Goal: Manage account settings

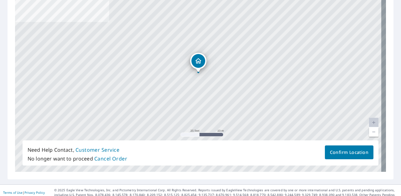
scroll to position [123, 0]
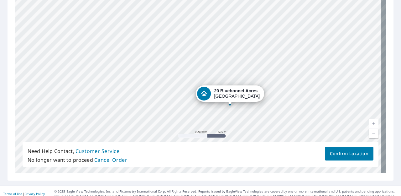
drag, startPoint x: 249, startPoint y: 89, endPoint x: 316, endPoint y: 41, distance: 82.9
click at [279, 41] on div "[STREET_ADDRESS]" at bounding box center [200, 74] width 371 height 196
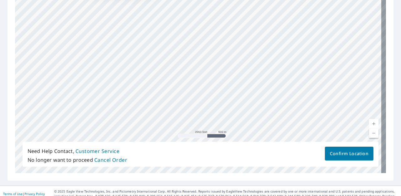
drag, startPoint x: 258, startPoint y: 109, endPoint x: 163, endPoint y: -18, distance: 157.9
click at [163, 0] on html "AR AR Dashboard Order History AR Report 67294378 is on hold, unable to identify…" at bounding box center [200, 98] width 401 height 196
click at [233, 6] on div "[STREET_ADDRESS]" at bounding box center [200, 74] width 371 height 196
click at [265, 40] on div "[STREET_ADDRESS]" at bounding box center [200, 74] width 371 height 196
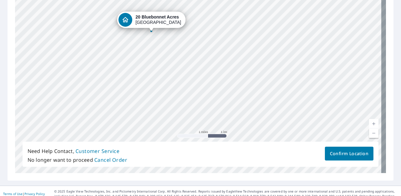
drag, startPoint x: 326, startPoint y: 38, endPoint x: 257, endPoint y: 65, distance: 74.0
click at [257, 65] on div "[STREET_ADDRESS]" at bounding box center [200, 74] width 371 height 196
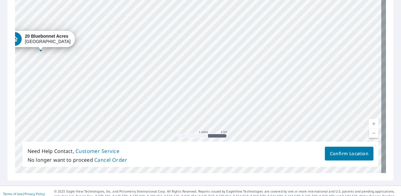
drag, startPoint x: 310, startPoint y: 38, endPoint x: 200, endPoint y: 57, distance: 111.6
click at [200, 57] on div "[STREET_ADDRESS]" at bounding box center [200, 74] width 371 height 196
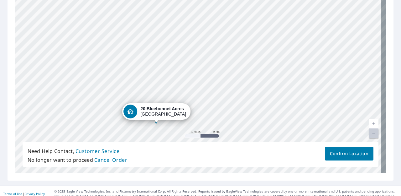
drag, startPoint x: 190, startPoint y: 34, endPoint x: 226, endPoint y: 103, distance: 78.4
click at [226, 103] on div "[STREET_ADDRESS]" at bounding box center [200, 74] width 371 height 196
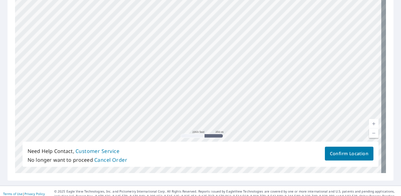
drag, startPoint x: 195, startPoint y: 76, endPoint x: 153, endPoint y: 14, distance: 74.1
click at [153, 14] on div "[STREET_ADDRESS]" at bounding box center [200, 74] width 371 height 196
drag, startPoint x: 210, startPoint y: 84, endPoint x: 170, endPoint y: 19, distance: 76.5
click at [170, 19] on div "[STREET_ADDRESS]" at bounding box center [200, 74] width 371 height 196
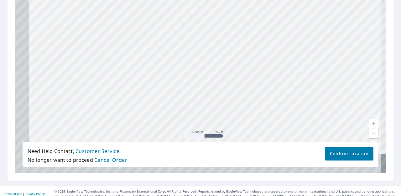
drag, startPoint x: 185, startPoint y: 81, endPoint x: 239, endPoint y: 4, distance: 94.4
click at [239, 4] on div "[STREET_ADDRESS]" at bounding box center [200, 74] width 371 height 196
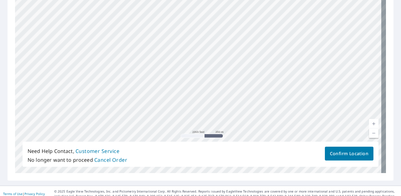
drag, startPoint x: 162, startPoint y: 102, endPoint x: 225, endPoint y: 13, distance: 109.0
click at [225, 13] on div "[STREET_ADDRESS]" at bounding box center [200, 74] width 371 height 196
drag, startPoint x: 225, startPoint y: 13, endPoint x: 118, endPoint y: 71, distance: 122.0
click at [118, 71] on div "[STREET_ADDRESS]" at bounding box center [200, 74] width 371 height 196
drag, startPoint x: 209, startPoint y: 32, endPoint x: 182, endPoint y: 87, distance: 61.7
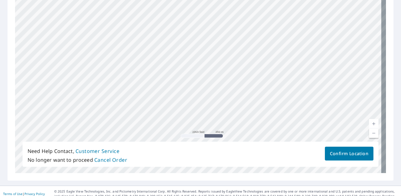
click at [182, 87] on div "[STREET_ADDRESS]" at bounding box center [200, 74] width 371 height 196
drag, startPoint x: 180, startPoint y: 52, endPoint x: 231, endPoint y: 43, distance: 51.8
click at [231, 43] on div "[STREET_ADDRESS]" at bounding box center [200, 74] width 371 height 196
click at [224, 97] on div "[STREET_ADDRESS]" at bounding box center [200, 74] width 371 height 196
drag, startPoint x: 240, startPoint y: 37, endPoint x: 234, endPoint y: 126, distance: 89.2
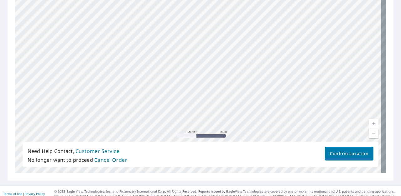
click at [234, 126] on div "[STREET_ADDRESS]" at bounding box center [200, 74] width 371 height 196
drag, startPoint x: 212, startPoint y: 51, endPoint x: 217, endPoint y: 127, distance: 76.3
click at [217, 127] on div "[STREET_ADDRESS]" at bounding box center [200, 74] width 371 height 196
drag, startPoint x: 219, startPoint y: 81, endPoint x: 242, endPoint y: 141, distance: 63.3
click at [242, 141] on div "[STREET_ADDRESS]" at bounding box center [200, 74] width 371 height 196
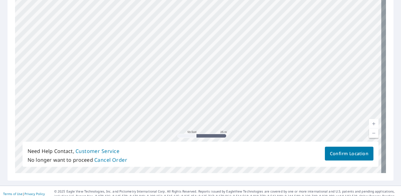
drag, startPoint x: 181, startPoint y: 42, endPoint x: 203, endPoint y: 134, distance: 94.3
click at [203, 134] on div "[STREET_ADDRESS]" at bounding box center [200, 74] width 371 height 196
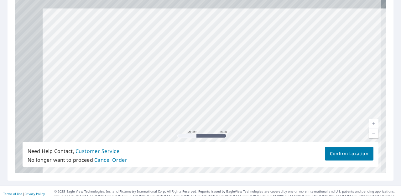
drag, startPoint x: 225, startPoint y: 37, endPoint x: 223, endPoint y: 177, distance: 139.8
click at [223, 177] on div "Drag the pin to the structure you want to be measured. Once the pin is set corr…" at bounding box center [201, 78] width 386 height 204
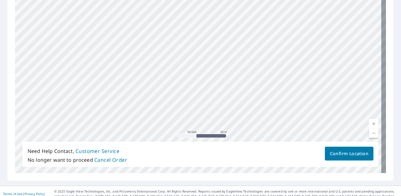
click at [195, 104] on div "[STREET_ADDRESS]" at bounding box center [200, 74] width 371 height 196
drag, startPoint x: 202, startPoint y: 29, endPoint x: 206, endPoint y: 58, distance: 28.9
click at [206, 58] on div "[STREET_ADDRESS]" at bounding box center [200, 74] width 371 height 196
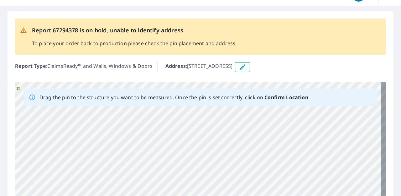
scroll to position [11, 0]
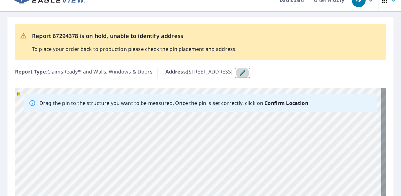
click at [245, 73] on icon "button" at bounding box center [243, 73] width 6 height 6
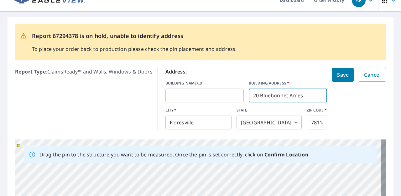
drag, startPoint x: 249, startPoint y: 96, endPoint x: 306, endPoint y: 96, distance: 57.0
click at [279, 96] on input "20 Bluebonnet Acres" at bounding box center [288, 95] width 78 height 18
paste input "[STREET_ADDRESS]"
type input "[STREET_ADDRESS]"
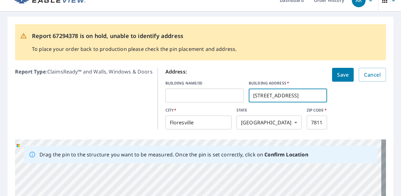
scroll to position [0, 0]
click at [279, 75] on button "Save" at bounding box center [343, 75] width 22 height 14
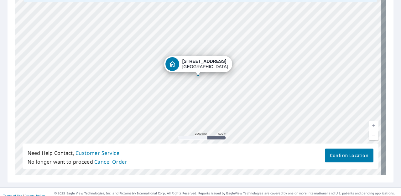
scroll to position [121, 0]
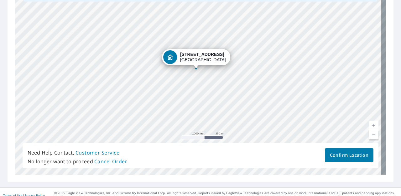
click at [226, 99] on div "[STREET_ADDRESS]" at bounding box center [200, 76] width 371 height 196
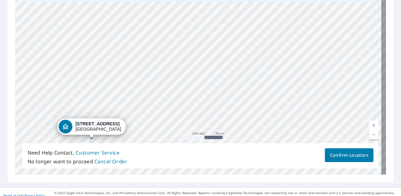
drag, startPoint x: 283, startPoint y: 54, endPoint x: 178, endPoint y: 123, distance: 125.5
click at [178, 123] on div "[STREET_ADDRESS]" at bounding box center [200, 76] width 371 height 196
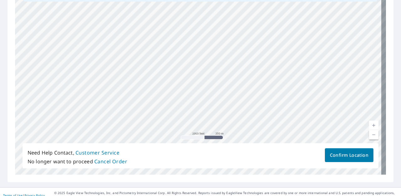
drag, startPoint x: 250, startPoint y: 33, endPoint x: 182, endPoint y: 115, distance: 107.3
click at [182, 115] on div "[STREET_ADDRESS]" at bounding box center [200, 76] width 371 height 196
drag, startPoint x: 287, startPoint y: 63, endPoint x: 228, endPoint y: 39, distance: 64.1
click at [228, 39] on div "[STREET_ADDRESS]" at bounding box center [200, 76] width 371 height 196
drag, startPoint x: 291, startPoint y: 84, endPoint x: 275, endPoint y: 111, distance: 30.9
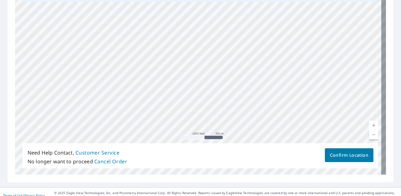
click at [275, 111] on div "[STREET_ADDRESS]" at bounding box center [200, 76] width 371 height 196
drag, startPoint x: 217, startPoint y: 63, endPoint x: 240, endPoint y: 116, distance: 58.0
click at [240, 116] on div "[STREET_ADDRESS]" at bounding box center [200, 76] width 371 height 196
drag, startPoint x: 208, startPoint y: 37, endPoint x: 241, endPoint y: 123, distance: 92.2
click at [241, 123] on div "[STREET_ADDRESS]" at bounding box center [200, 76] width 371 height 196
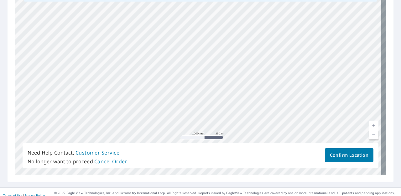
drag, startPoint x: 192, startPoint y: 35, endPoint x: 212, endPoint y: 122, distance: 89.1
click at [212, 122] on div "[STREET_ADDRESS]" at bounding box center [200, 76] width 371 height 196
drag, startPoint x: 174, startPoint y: 89, endPoint x: 194, endPoint y: 104, distance: 24.9
click at [194, 104] on div "[STREET_ADDRESS]" at bounding box center [200, 76] width 371 height 196
drag, startPoint x: 161, startPoint y: 51, endPoint x: 228, endPoint y: 130, distance: 102.8
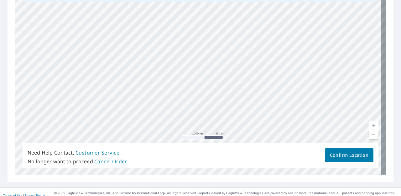
click at [228, 130] on div "[STREET_ADDRESS]" at bounding box center [200, 76] width 371 height 196
drag, startPoint x: 130, startPoint y: 30, endPoint x: 165, endPoint y: 77, distance: 58.5
click at [165, 77] on div "[STREET_ADDRESS]" at bounding box center [200, 76] width 371 height 196
drag, startPoint x: 165, startPoint y: 77, endPoint x: 53, endPoint y: -18, distance: 146.1
click at [53, 0] on html "AR AR Dashboard Order History AR Report 67294378 is on hold, unable to identify…" at bounding box center [200, 98] width 401 height 196
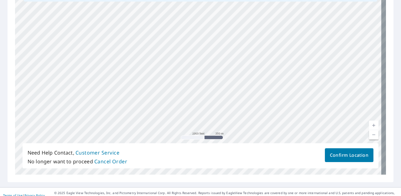
click at [107, 7] on div "[STREET_ADDRESS]" at bounding box center [200, 76] width 371 height 196
drag, startPoint x: 212, startPoint y: 73, endPoint x: 152, endPoint y: 24, distance: 77.3
click at [152, 24] on div "[STREET_ADDRESS]" at bounding box center [200, 76] width 371 height 196
drag, startPoint x: 217, startPoint y: 63, endPoint x: 172, endPoint y: 12, distance: 68.6
click at [172, 12] on div "[STREET_ADDRESS]" at bounding box center [200, 76] width 371 height 196
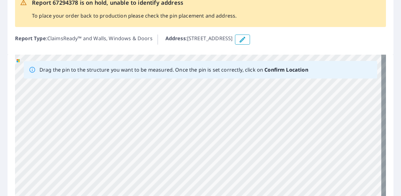
scroll to position [43, 0]
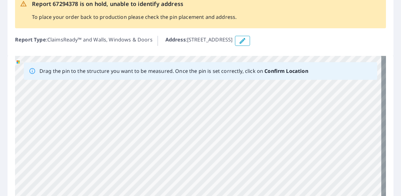
click at [233, 39] on p "Address : [STREET_ADDRESS]" at bounding box center [198, 41] width 67 height 10
click at [246, 40] on icon "button" at bounding box center [243, 41] width 8 height 8
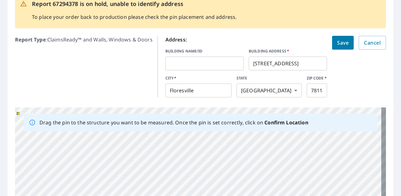
click at [279, 63] on div at bounding box center [327, 63] width 0 height 0
click at [279, 63] on input "[STREET_ADDRESS]" at bounding box center [288, 64] width 78 height 18
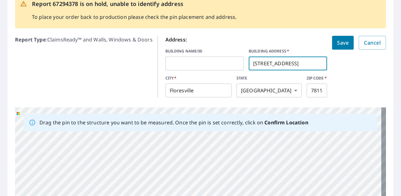
click at [279, 63] on input "[STREET_ADDRESS]" at bounding box center [288, 64] width 78 height 18
type input "[STREET_ADDRESS]"
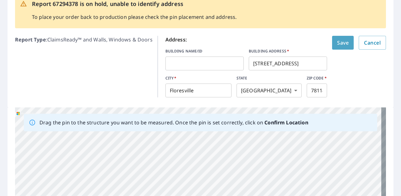
click at [279, 42] on span "Save" at bounding box center [343, 42] width 12 height 9
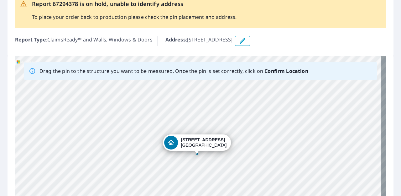
drag, startPoint x: 275, startPoint y: 136, endPoint x: 260, endPoint y: 140, distance: 15.7
click at [262, 140] on div "[STREET_ADDRESS]" at bounding box center [200, 154] width 371 height 196
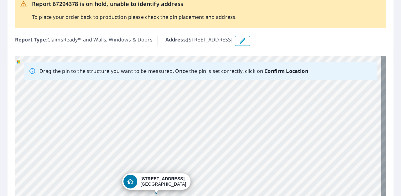
drag, startPoint x: 322, startPoint y: 106, endPoint x: 252, endPoint y: 159, distance: 87.4
click at [252, 159] on div "[STREET_ADDRESS]" at bounding box center [200, 154] width 371 height 196
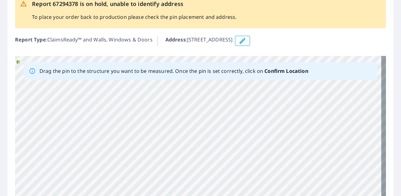
drag, startPoint x: 312, startPoint y: 109, endPoint x: 270, endPoint y: 159, distance: 65.6
click at [270, 159] on div "[STREET_ADDRESS]" at bounding box center [200, 154] width 371 height 196
drag, startPoint x: 288, startPoint y: 152, endPoint x: 285, endPoint y: 169, distance: 16.5
click at [279, 169] on div "[STREET_ADDRESS]" at bounding box center [200, 154] width 371 height 196
drag, startPoint x: 304, startPoint y: 128, endPoint x: 269, endPoint y: 120, distance: 36.1
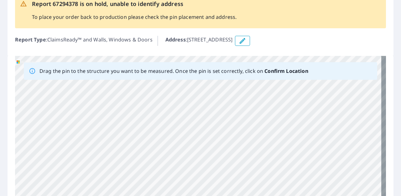
click at [269, 120] on div "[STREET_ADDRESS]" at bounding box center [200, 154] width 371 height 196
drag, startPoint x: 282, startPoint y: 122, endPoint x: 259, endPoint y: 154, distance: 39.1
click at [259, 154] on div "[STREET_ADDRESS]" at bounding box center [200, 154] width 371 height 196
drag, startPoint x: 263, startPoint y: 155, endPoint x: 228, endPoint y: 183, distance: 44.8
click at [228, 183] on div "[STREET_ADDRESS]" at bounding box center [200, 154] width 371 height 196
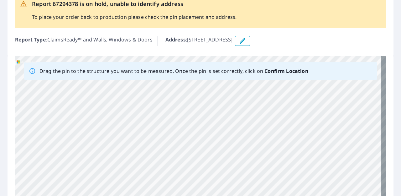
drag, startPoint x: 313, startPoint y: 86, endPoint x: 241, endPoint y: 178, distance: 117.2
click at [241, 178] on div "[STREET_ADDRESS]" at bounding box center [200, 154] width 371 height 196
drag, startPoint x: 252, startPoint y: 101, endPoint x: 276, endPoint y: 154, distance: 57.9
click at [276, 154] on div "[STREET_ADDRESS]" at bounding box center [200, 154] width 371 height 196
drag, startPoint x: 239, startPoint y: 104, endPoint x: 224, endPoint y: 168, distance: 65.8
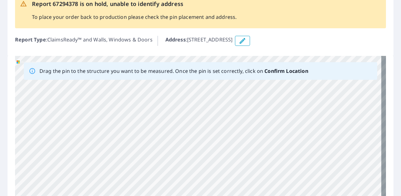
click at [224, 168] on div "[STREET_ADDRESS]" at bounding box center [200, 154] width 371 height 196
drag, startPoint x: 224, startPoint y: 141, endPoint x: 226, endPoint y: 144, distance: 4.4
click at [226, 144] on div "[STREET_ADDRESS]" at bounding box center [200, 154] width 371 height 196
drag, startPoint x: 216, startPoint y: 104, endPoint x: 254, endPoint y: 187, distance: 91.6
click at [254, 187] on div "[STREET_ADDRESS]" at bounding box center [200, 154] width 371 height 196
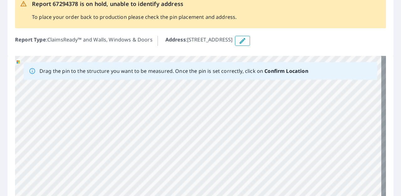
drag, startPoint x: 262, startPoint y: 112, endPoint x: 247, endPoint y: 197, distance: 86.3
click at [247, 191] on html "AR AR Dashboard Order History AR Report 67294378 is on hold, unable to identify…" at bounding box center [200, 98] width 401 height 196
drag, startPoint x: 237, startPoint y: 123, endPoint x: 227, endPoint y: 120, distance: 10.1
click at [227, 120] on div "[STREET_ADDRESS]" at bounding box center [200, 154] width 371 height 196
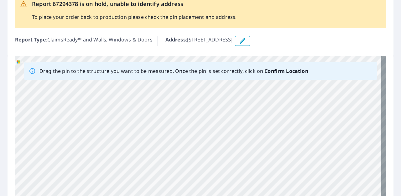
click at [227, 120] on div "[STREET_ADDRESS]" at bounding box center [200, 154] width 371 height 196
click at [240, 134] on div "[STREET_ADDRESS]" at bounding box center [200, 154] width 371 height 196
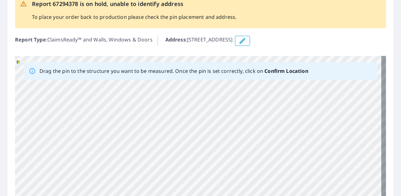
click at [240, 134] on div "[STREET_ADDRESS]" at bounding box center [200, 154] width 371 height 196
drag, startPoint x: 240, startPoint y: 134, endPoint x: 234, endPoint y: 137, distance: 6.5
click at [234, 137] on div "[STREET_ADDRESS]" at bounding box center [200, 154] width 371 height 196
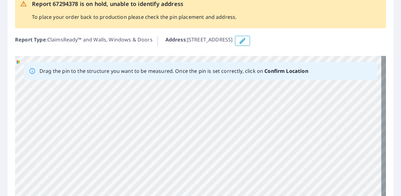
click at [234, 137] on div "[STREET_ADDRESS]" at bounding box center [200, 154] width 371 height 196
drag, startPoint x: 234, startPoint y: 137, endPoint x: 229, endPoint y: 144, distance: 8.9
click at [229, 144] on div "[STREET_ADDRESS]" at bounding box center [200, 154] width 371 height 196
